Goal: Find specific page/section: Find specific page/section

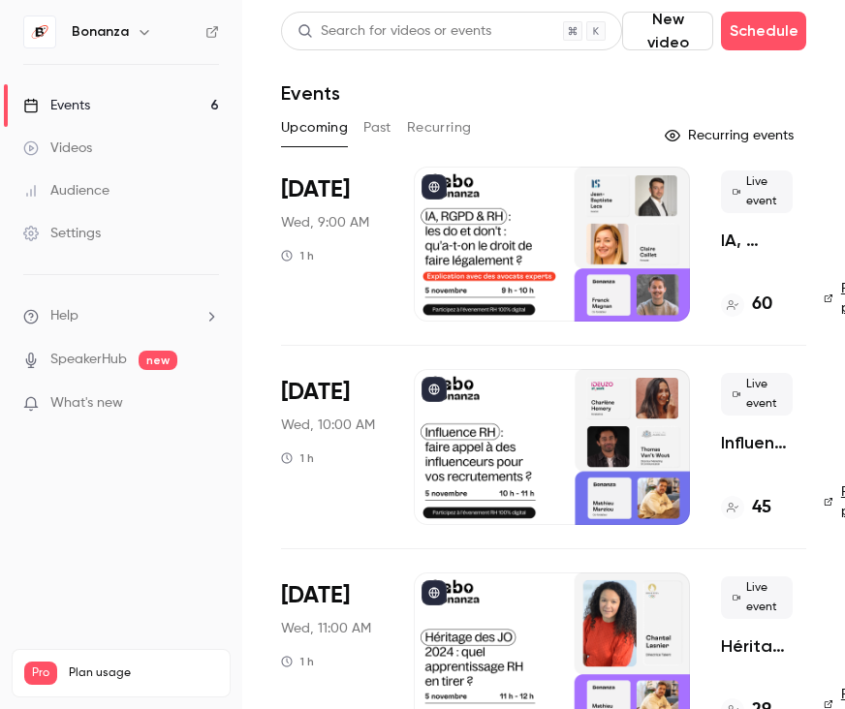
click at [127, 187] on link "Audience" at bounding box center [121, 191] width 242 height 43
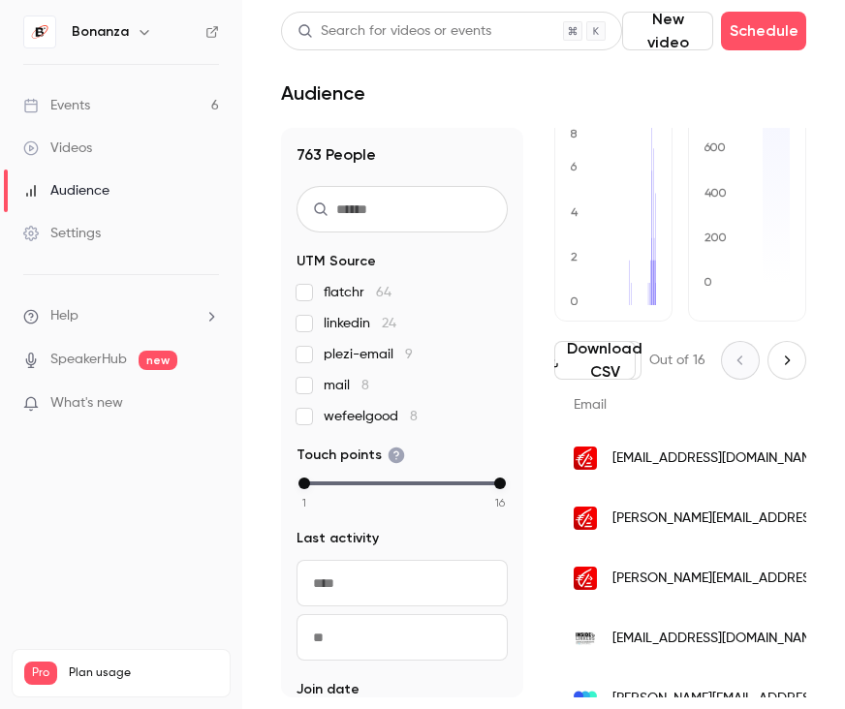
scroll to position [145, 0]
